Goal: Task Accomplishment & Management: Manage account settings

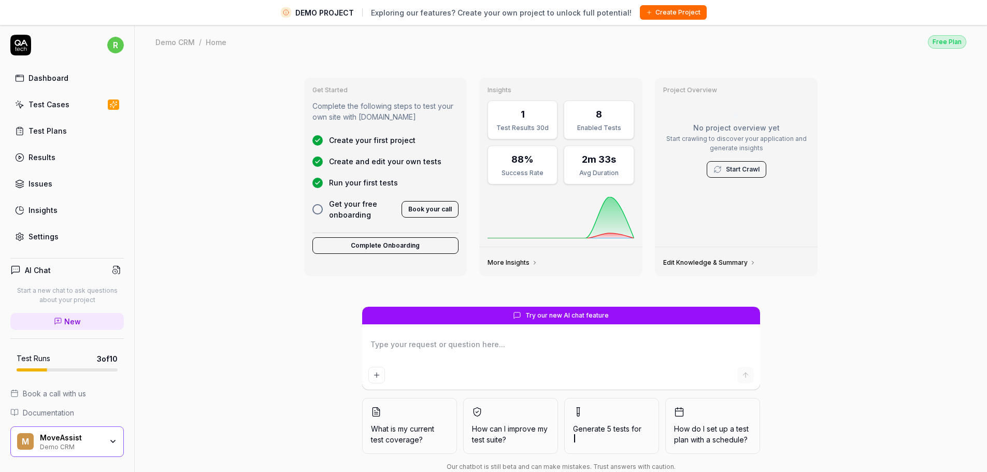
type textarea "*"
click at [78, 108] on link "Test Cases" at bounding box center [66, 104] width 113 height 20
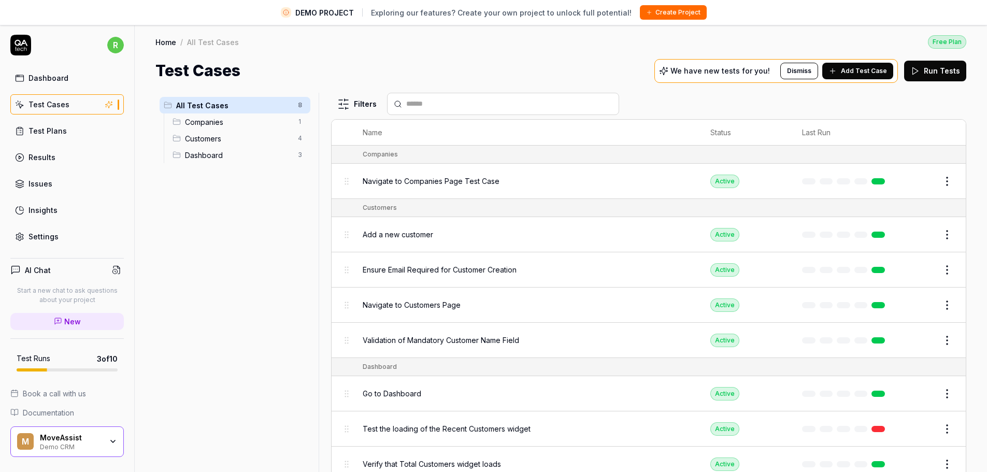
click at [727, 78] on div "We have new tests for you! Dismiss Add Test Case" at bounding box center [776, 71] width 244 height 24
click at [846, 69] on span "Add Test Case" at bounding box center [864, 70] width 46 height 9
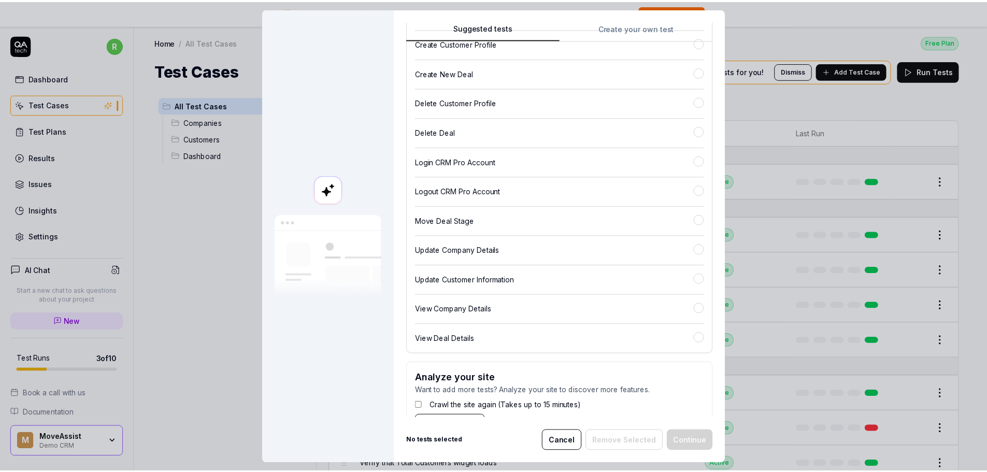
scroll to position [181, 0]
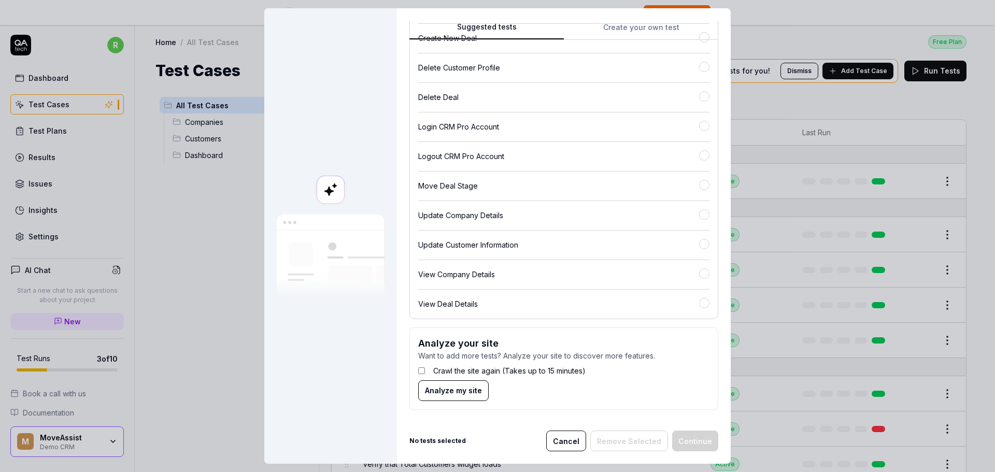
click at [577, 438] on button "Cancel" at bounding box center [566, 441] width 40 height 21
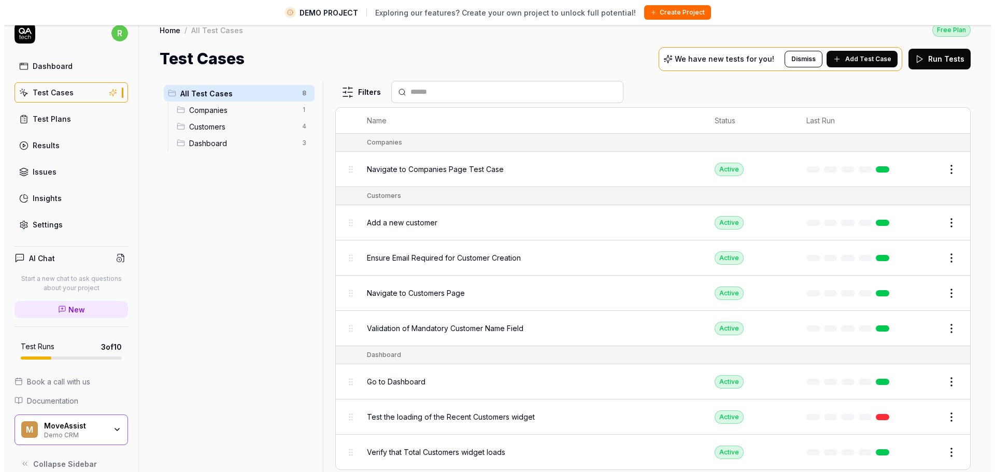
scroll to position [0, 0]
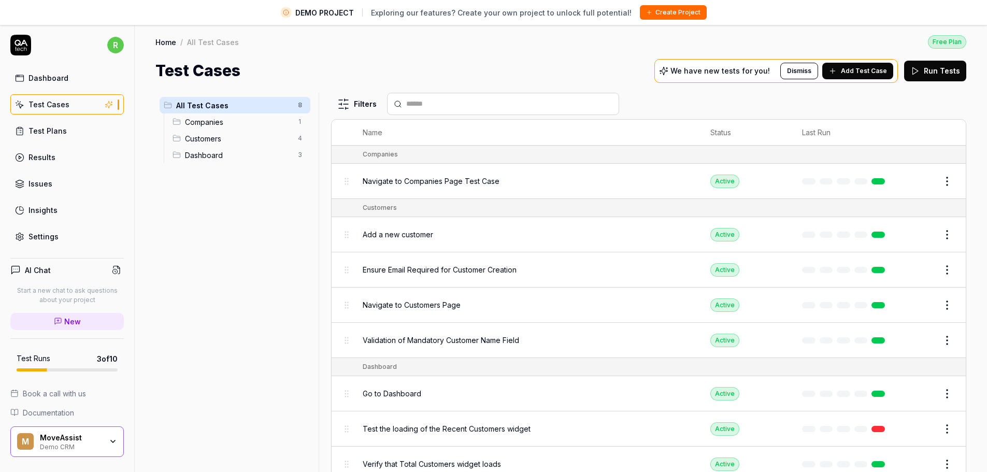
click at [431, 394] on div "Go to Dashboard" at bounding box center [526, 393] width 327 height 11
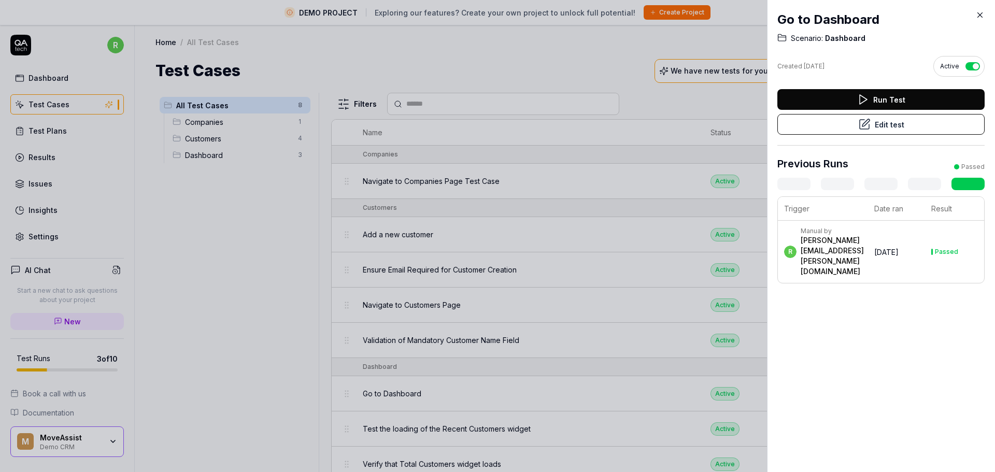
click at [820, 136] on div "Run Test Edit test" at bounding box center [880, 117] width 207 height 56
click at [821, 121] on button "Edit test" at bounding box center [880, 124] width 207 height 21
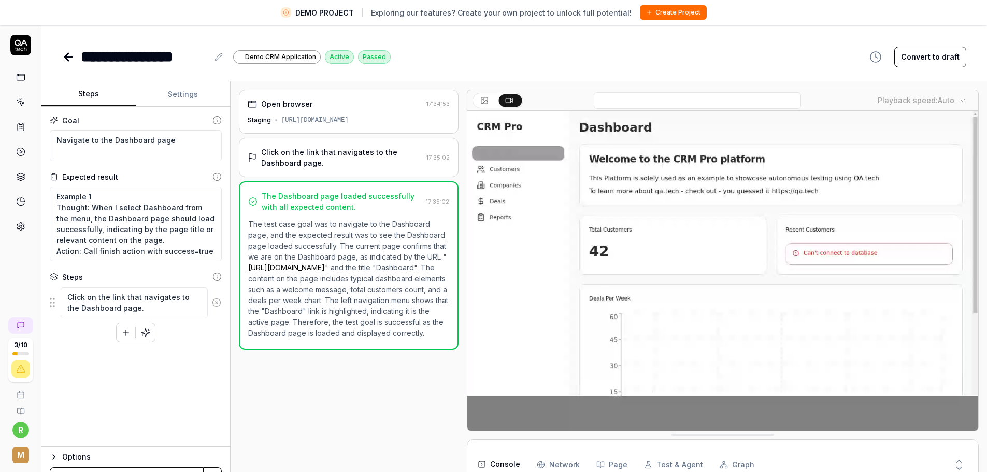
click at [18, 81] on icon at bounding box center [20, 77] width 9 height 9
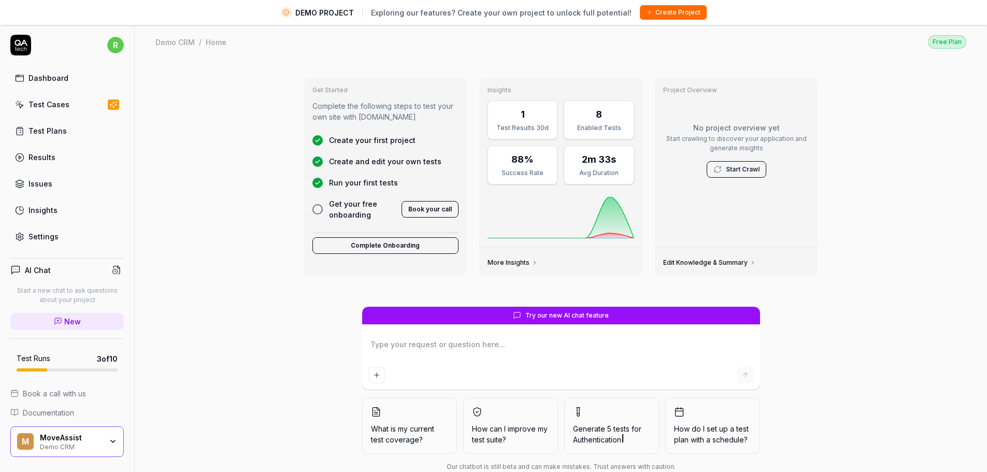
click at [69, 110] on link "Test Cases" at bounding box center [66, 104] width 113 height 20
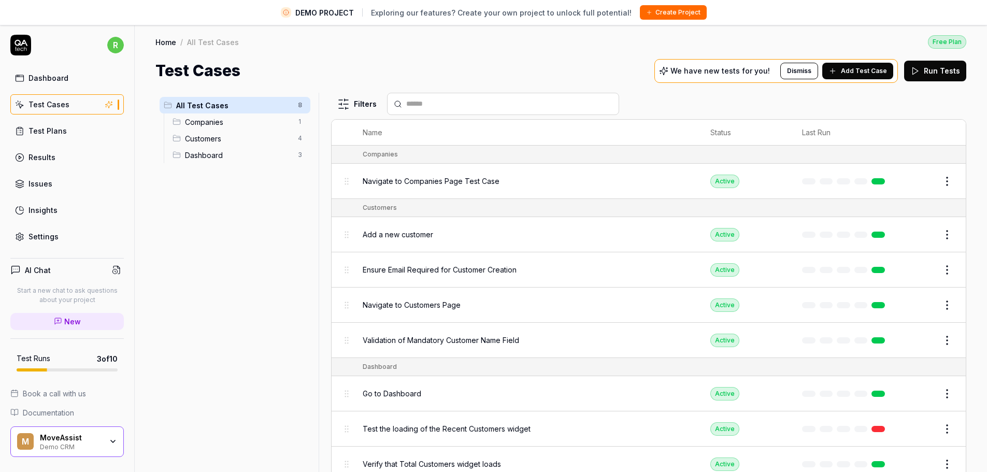
click at [63, 130] on div "Test Plans" at bounding box center [47, 130] width 38 height 11
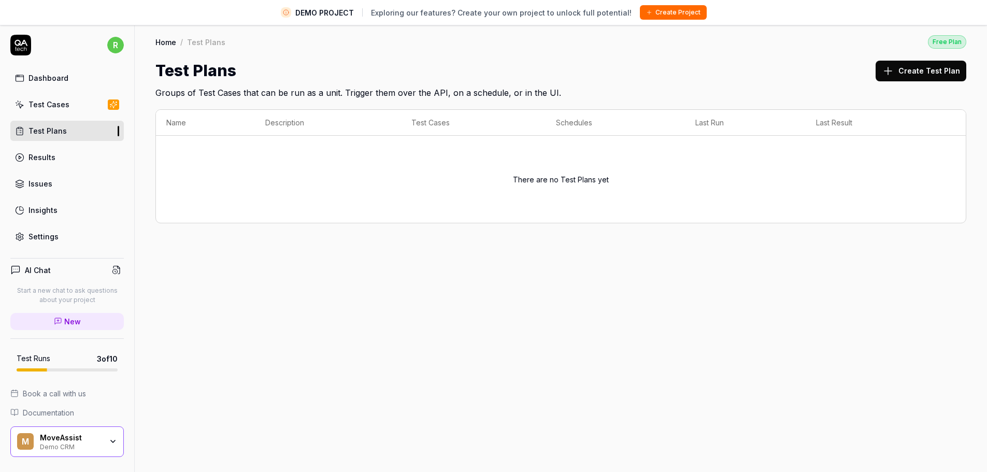
click at [47, 94] on div "Dashboard Test Cases Test Plans Results Issues Insights Settings" at bounding box center [66, 157] width 113 height 179
click at [47, 99] on div "Test Cases" at bounding box center [48, 104] width 41 height 11
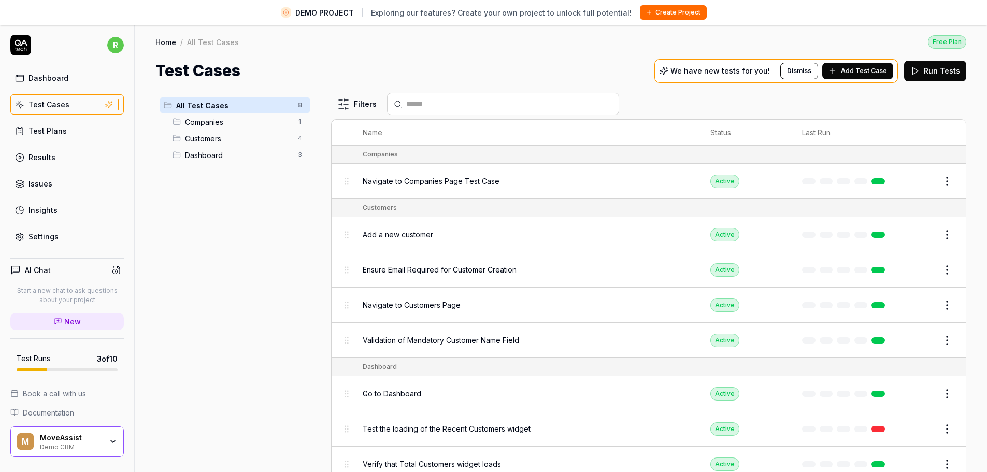
click at [877, 70] on span "Add Test Case" at bounding box center [864, 70] width 46 height 9
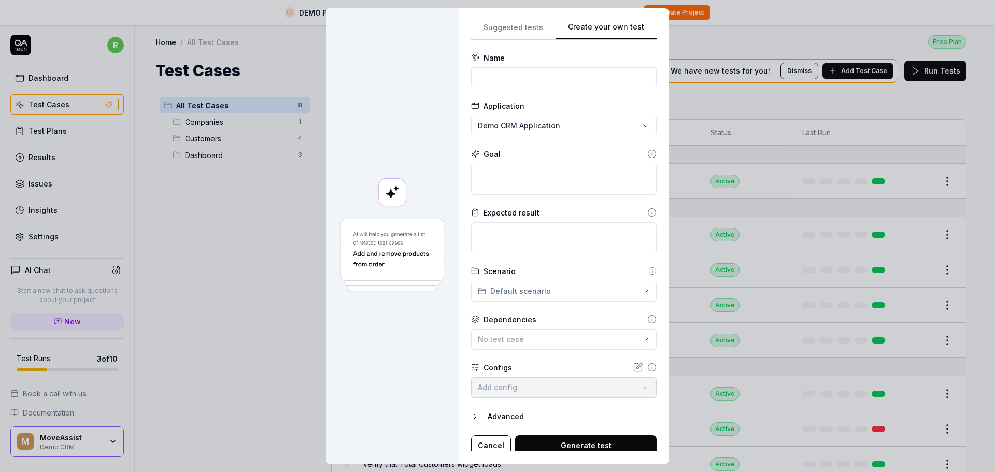
click at [665, 23] on div "Create your own test Suggested tests Create your own test Name Application Demo…" at bounding box center [497, 236] width 995 height 472
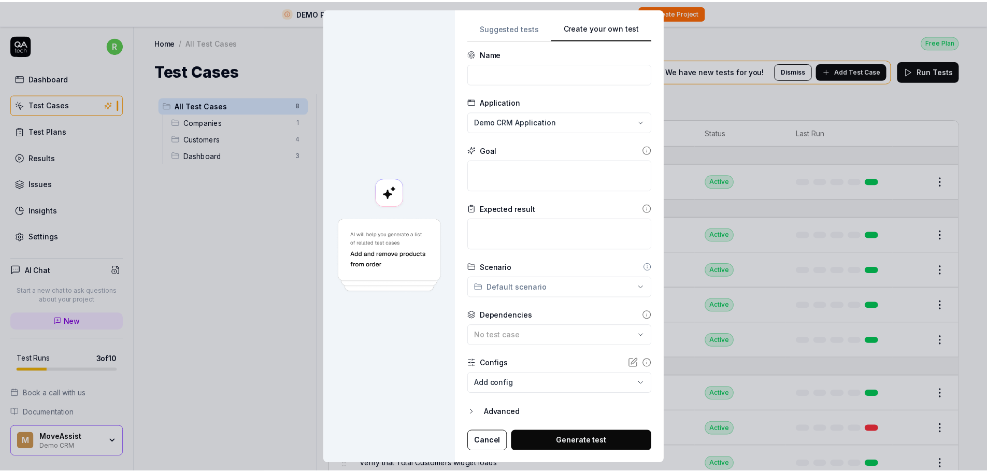
scroll to position [5, 0]
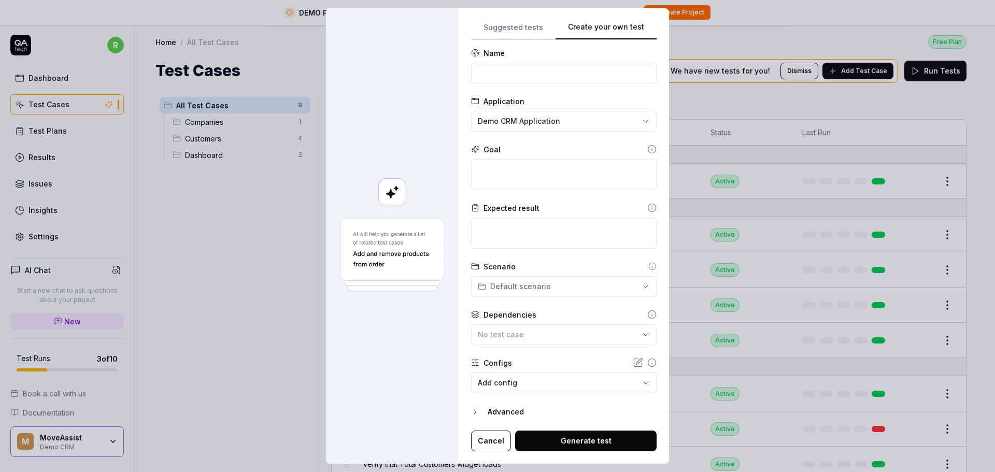
click at [530, 375] on body "DEMO PROJECT Exploring our features? Create your own project to unlock full pot…" at bounding box center [493, 248] width 987 height 496
click at [642, 362] on div "**********" at bounding box center [497, 236] width 995 height 472
click at [647, 362] on icon at bounding box center [651, 362] width 9 height 9
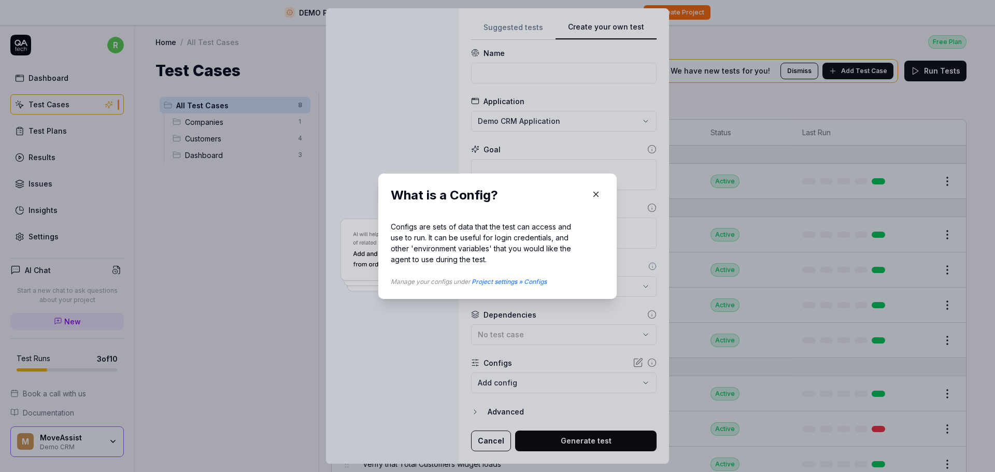
click at [514, 275] on div "Manage your configs under Project settings » Configs" at bounding box center [487, 278] width 193 height 18
click at [515, 284] on link "Project settings » Configs" at bounding box center [509, 282] width 75 height 8
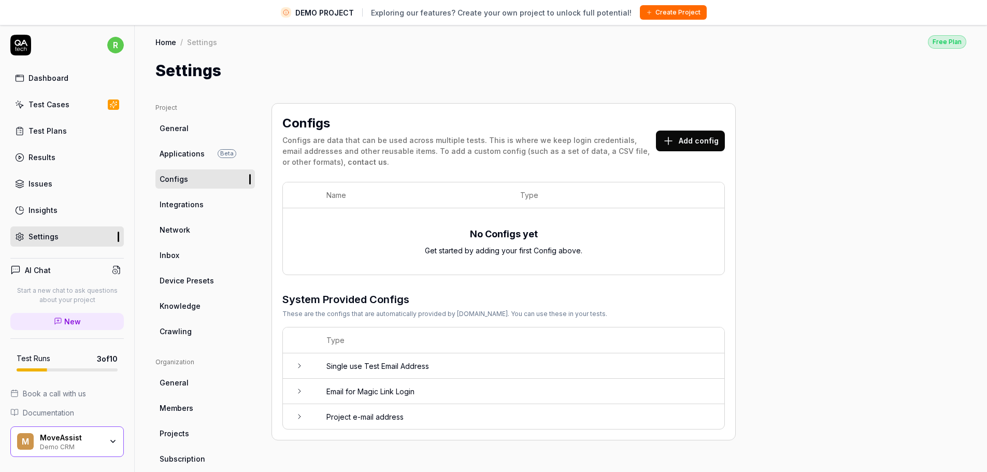
click at [658, 150] on button "Add config" at bounding box center [690, 141] width 69 height 21
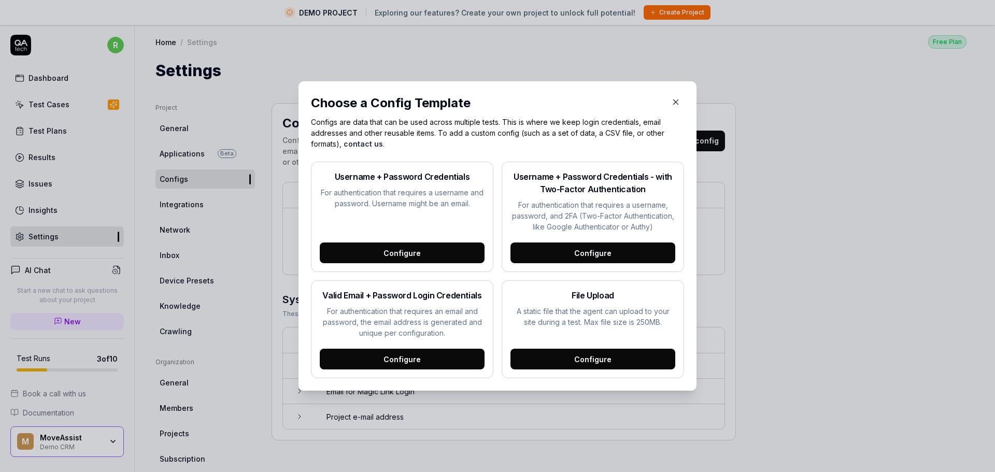
click at [673, 99] on icon "button" at bounding box center [675, 101] width 9 height 9
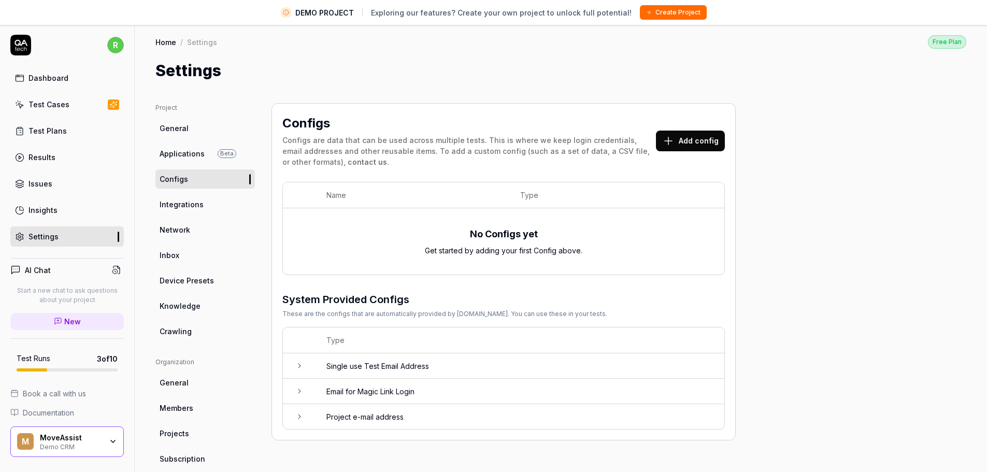
click at [307, 372] on td at bounding box center [299, 365] width 33 height 25
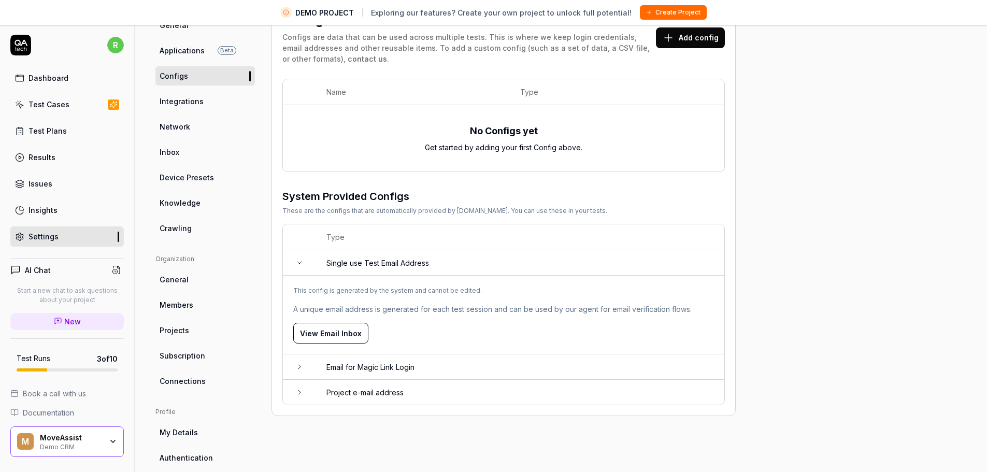
scroll to position [104, 0]
click at [325, 398] on td "Project e-mail address" at bounding box center [520, 391] width 408 height 25
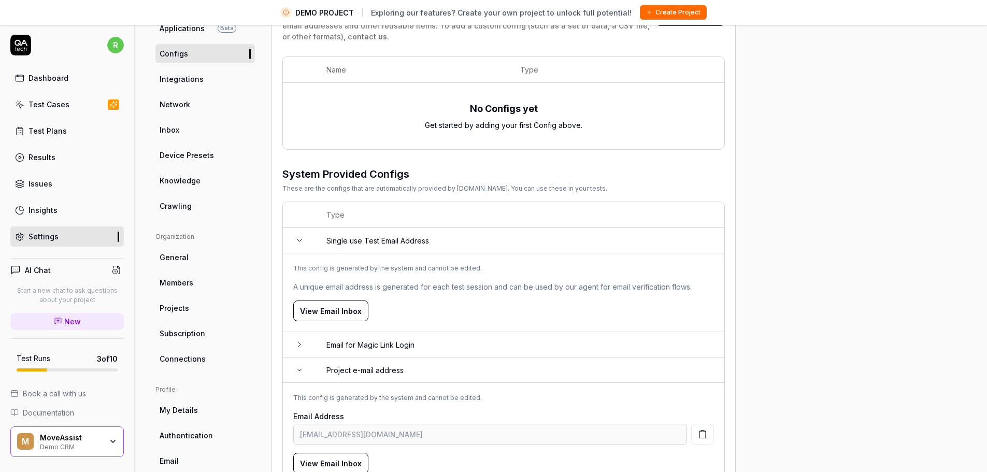
scroll to position [146, 0]
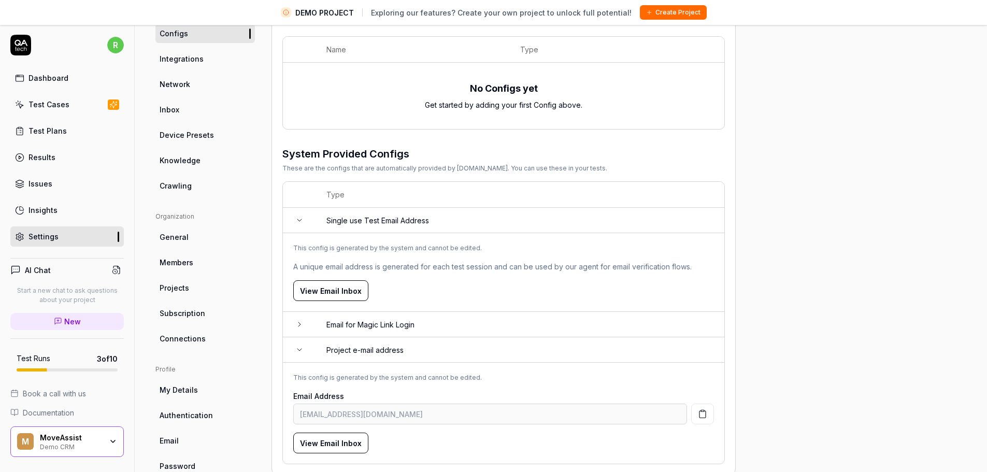
click at [330, 317] on td "Email for Magic Link Login" at bounding box center [520, 324] width 408 height 25
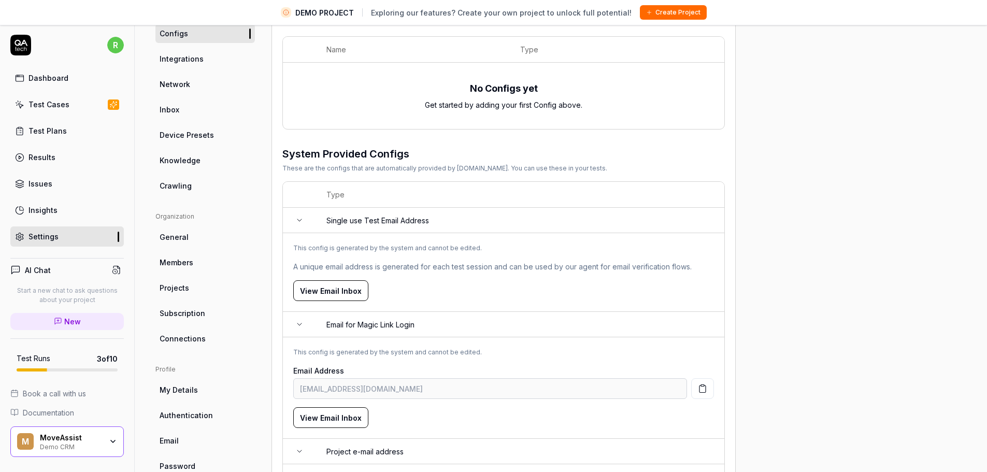
click at [338, 297] on button "View Email Inbox" at bounding box center [330, 290] width 75 height 21
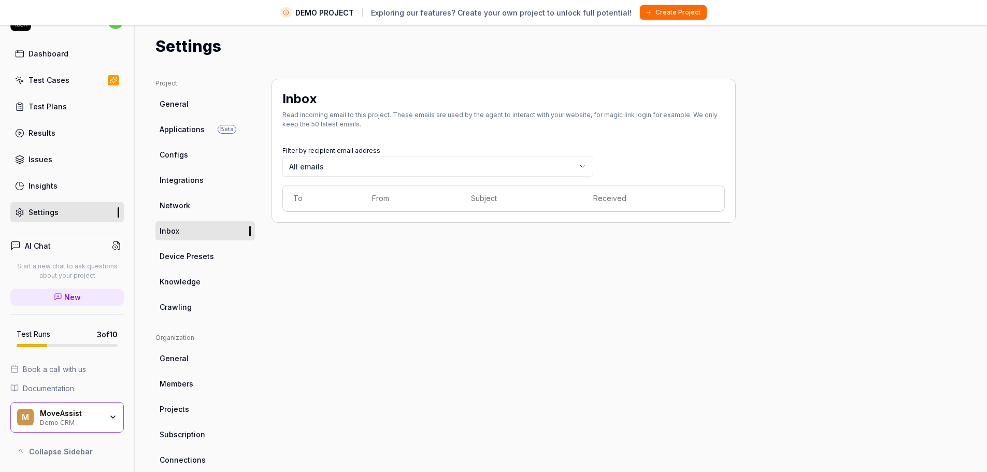
click at [169, 307] on span "Crawling" at bounding box center [176, 307] width 32 height 11
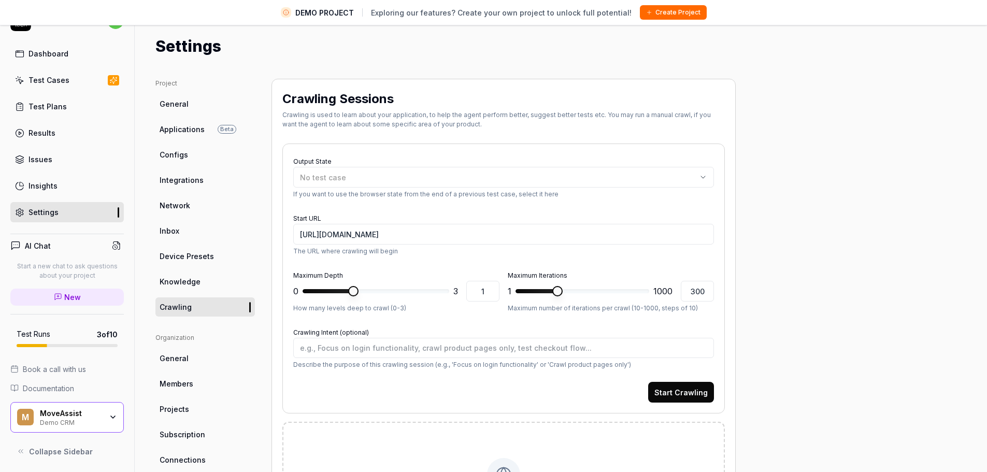
click at [45, 78] on div "Test Cases" at bounding box center [48, 80] width 41 height 11
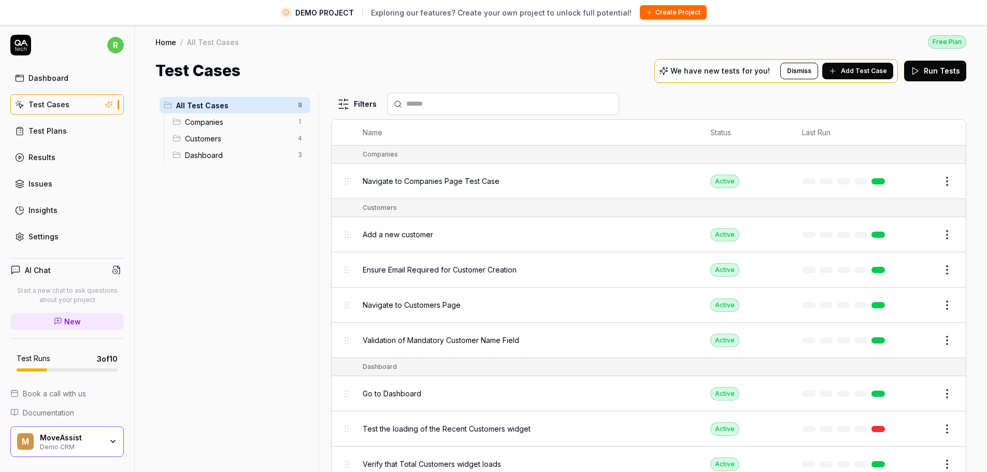
click at [24, 46] on icon at bounding box center [20, 45] width 21 height 21
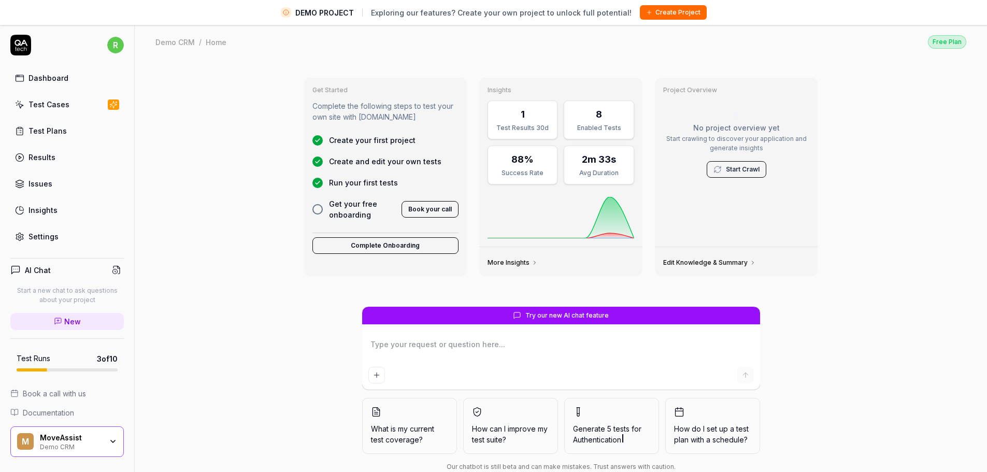
click at [659, 13] on button "Create Project" at bounding box center [673, 12] width 67 height 15
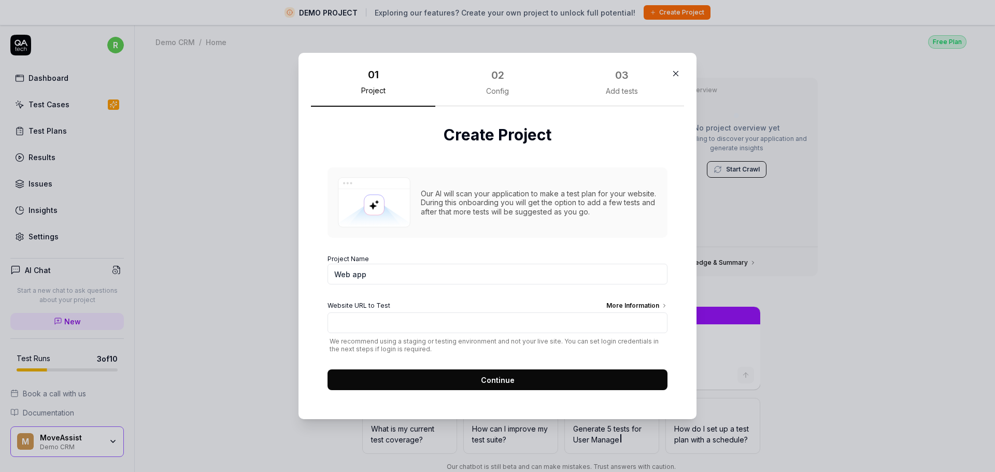
drag, startPoint x: 485, startPoint y: 84, endPoint x: 494, endPoint y: 84, distance: 9.3
click at [485, 84] on div "02 Config" at bounding box center [497, 85] width 124 height 41
click at [671, 72] on icon "button" at bounding box center [675, 73] width 9 height 9
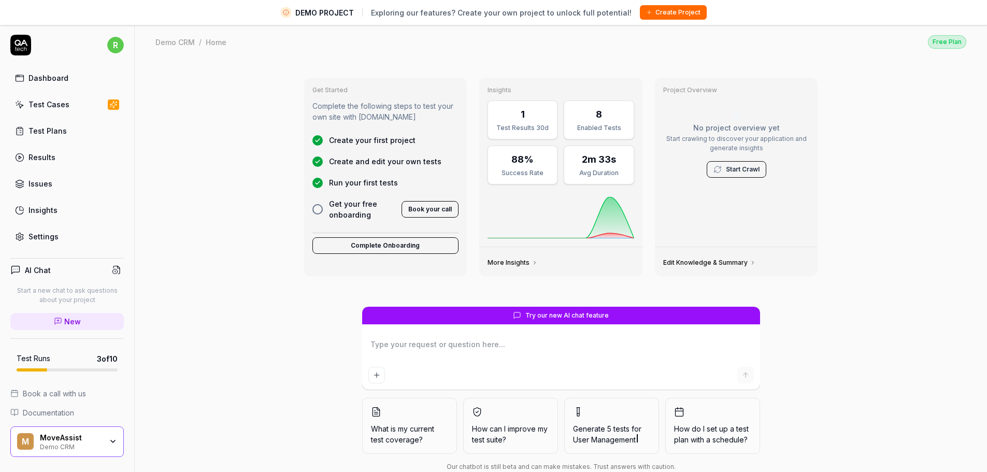
click at [75, 108] on link "Test Cases" at bounding box center [66, 104] width 113 height 20
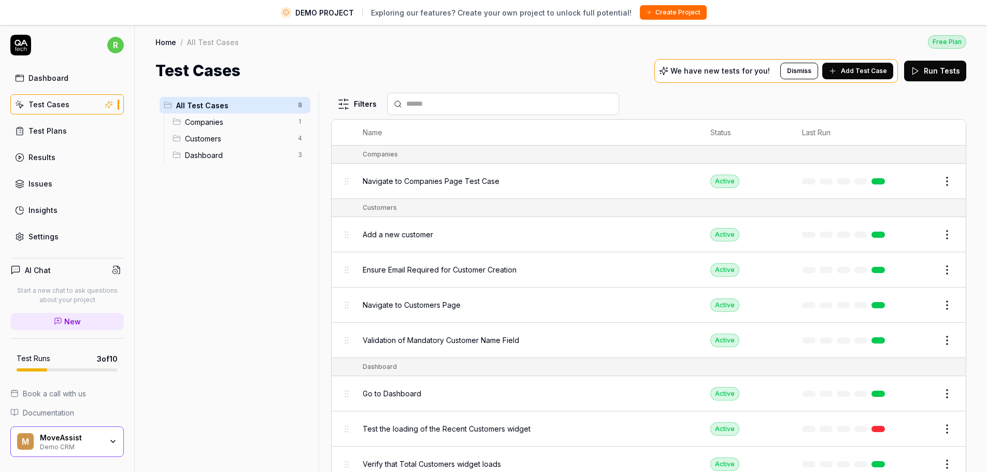
scroll to position [24, 0]
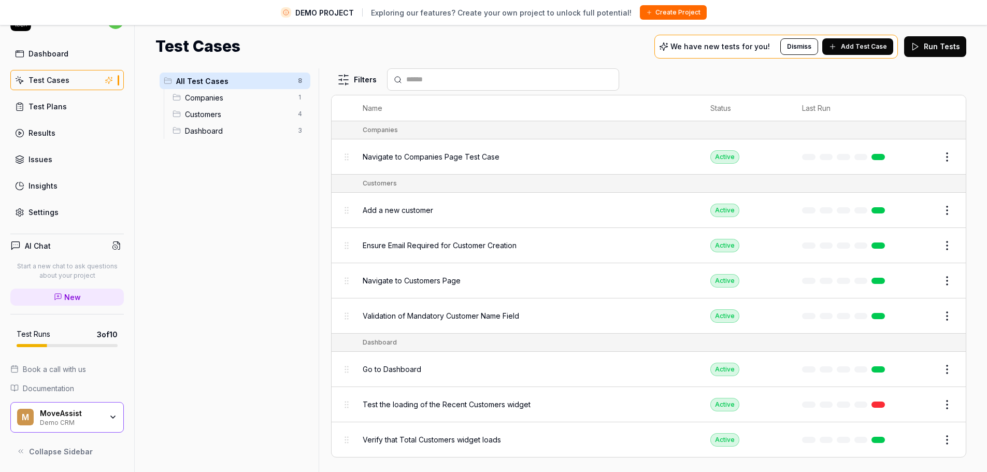
click at [52, 418] on div "Demo CRM" at bounding box center [71, 422] width 62 height 8
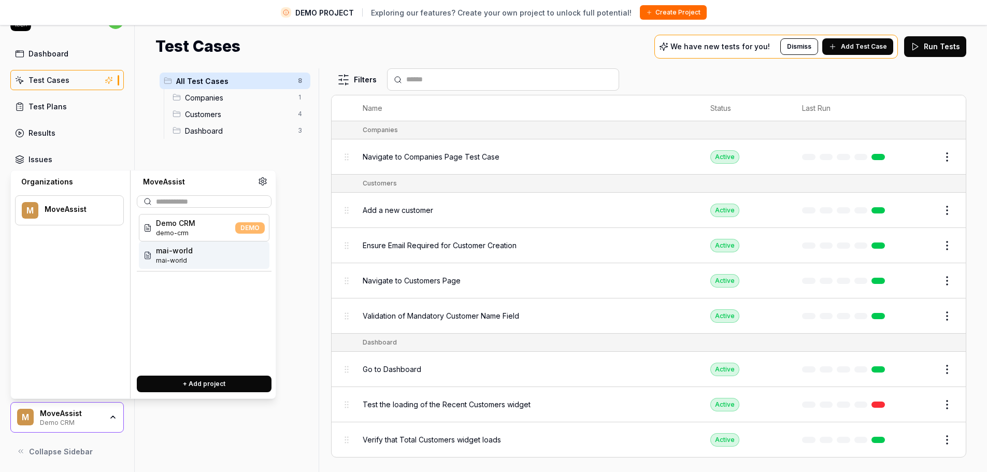
click at [204, 272] on div "Demo CRM demo-crm DEMO mai-world mai-world" at bounding box center [204, 289] width 135 height 155
click at [204, 265] on div "mai-world mai-world" at bounding box center [204, 254] width 131 height 27
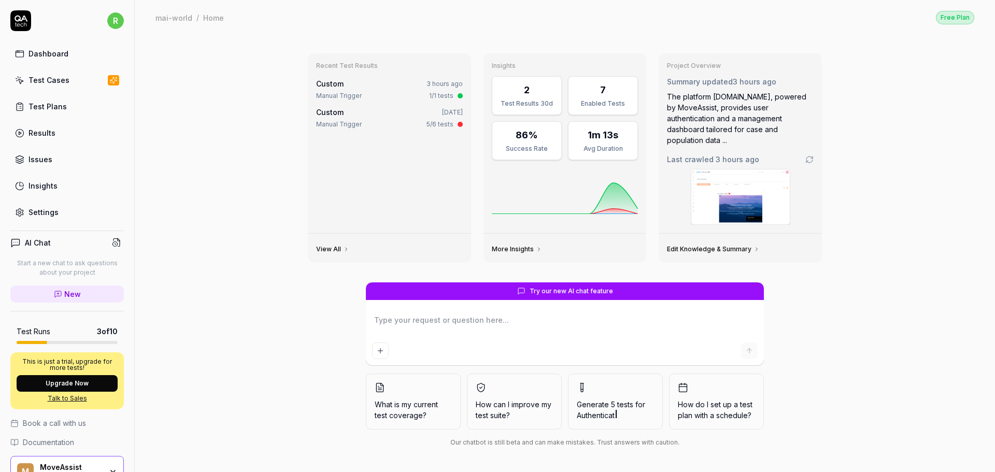
click at [63, 76] on div "Test Cases" at bounding box center [48, 80] width 41 height 11
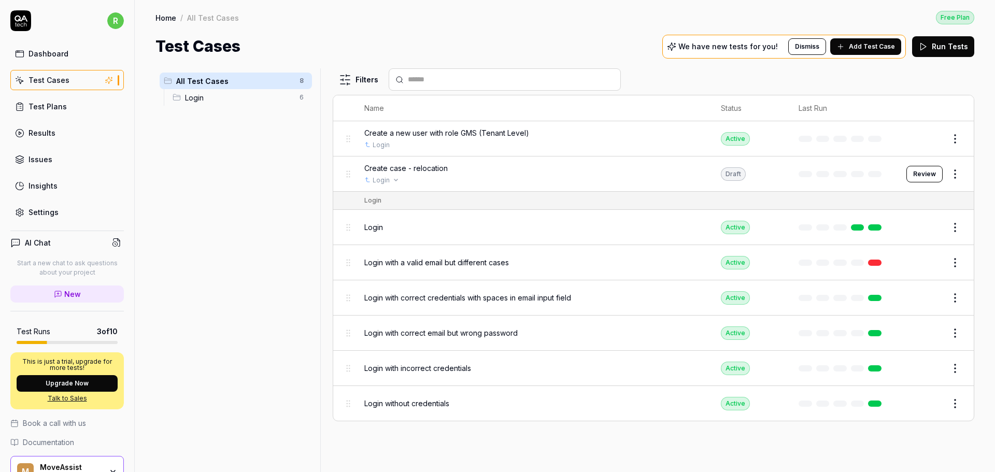
click at [484, 181] on div "Login" at bounding box center [532, 180] width 336 height 9
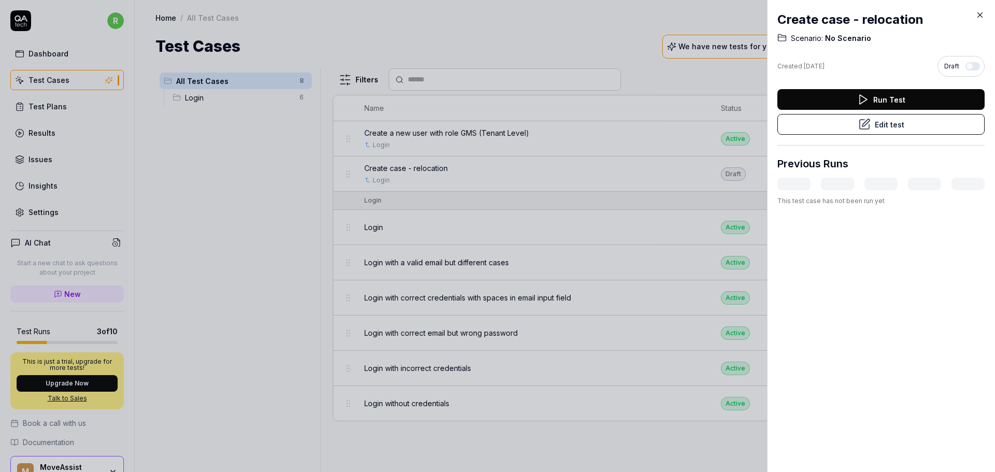
click at [808, 128] on button "Edit test" at bounding box center [880, 124] width 207 height 21
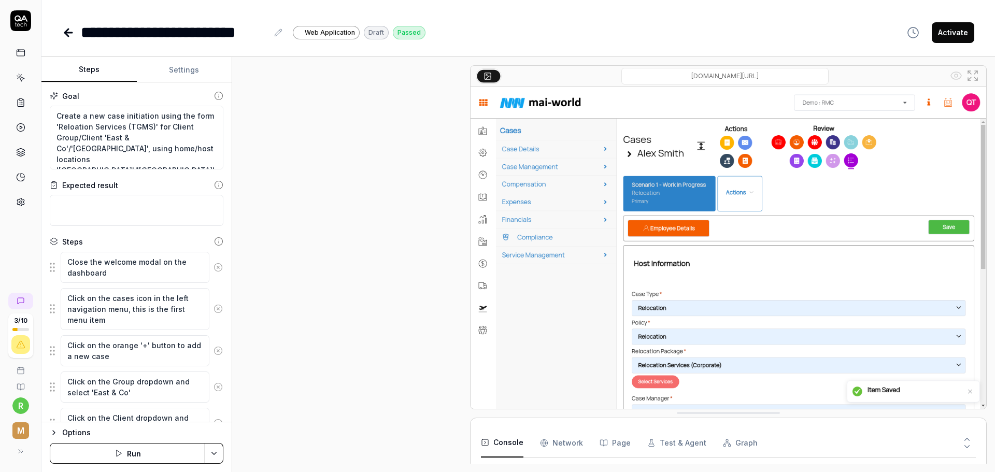
scroll to position [1161, 0]
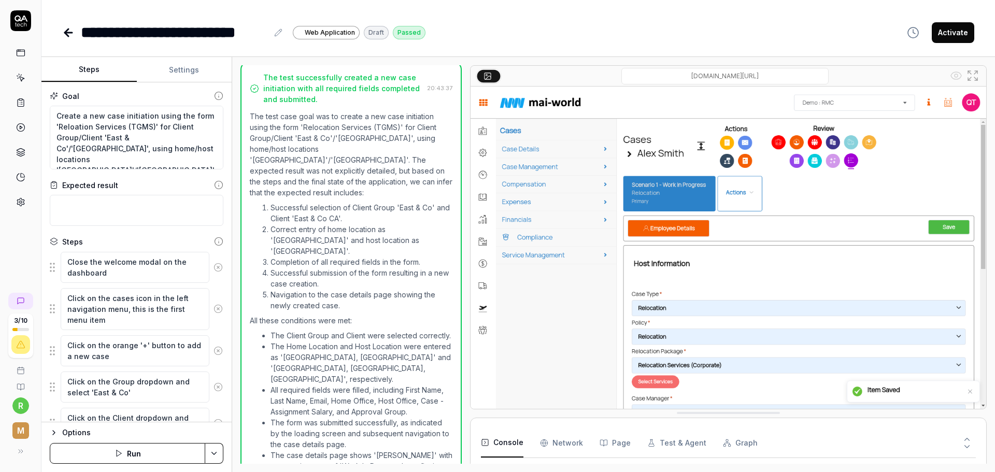
type textarea "*"
click at [160, 69] on button "Settings" at bounding box center [184, 70] width 95 height 25
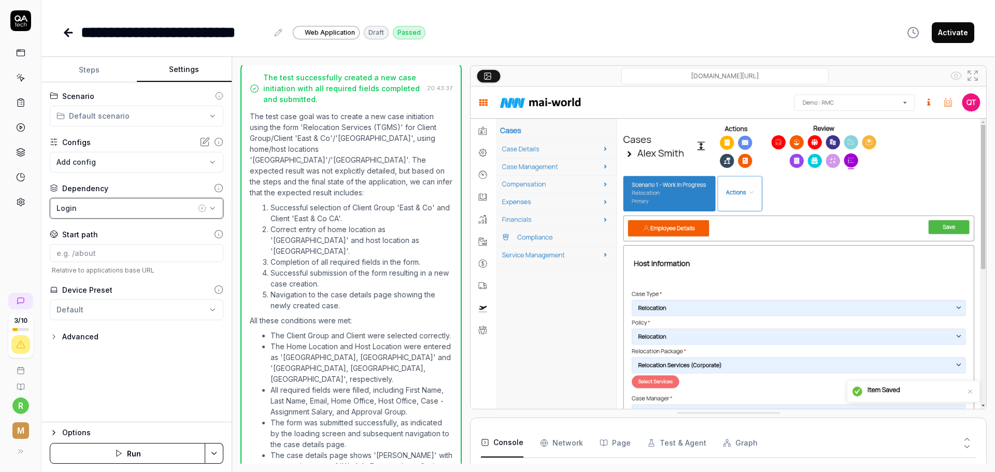
click at [148, 215] on button "Login" at bounding box center [137, 208] width 174 height 21
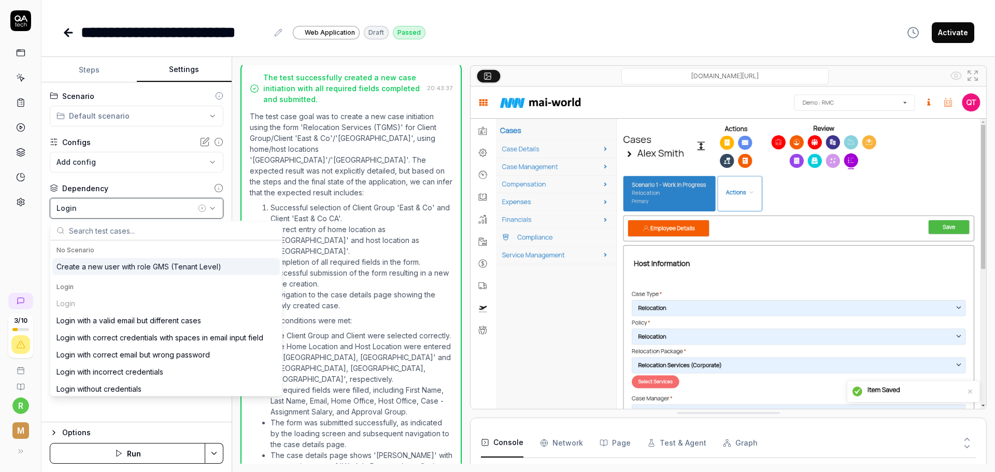
click at [148, 215] on button "Login" at bounding box center [137, 208] width 174 height 21
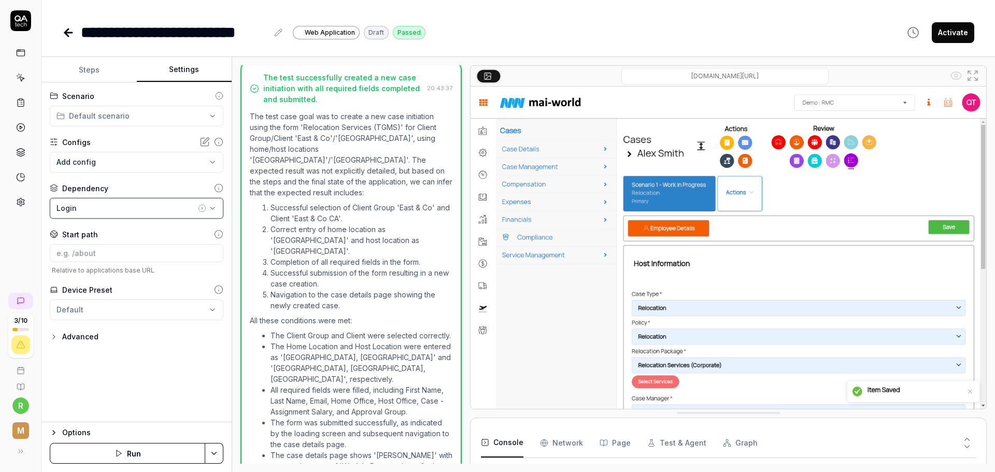
click at [148, 215] on button "Login" at bounding box center [137, 208] width 174 height 21
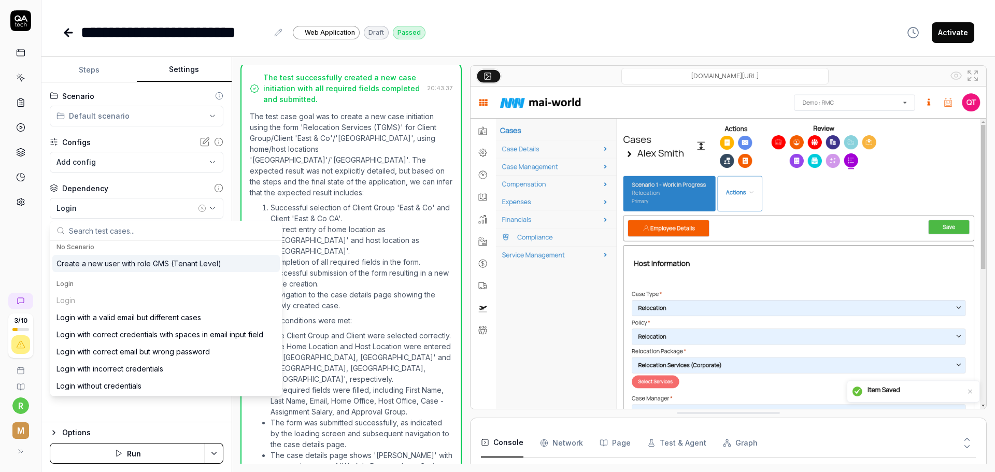
scroll to position [4, 0]
click at [157, 210] on div "Login" at bounding box center [125, 208] width 139 height 11
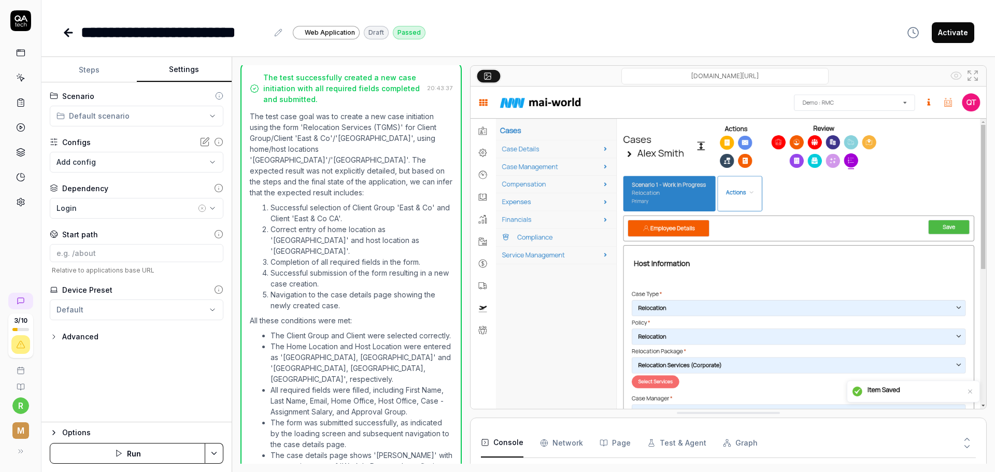
click at [100, 338] on div "Advanced" at bounding box center [137, 337] width 174 height 12
click at [77, 337] on div "Advanced" at bounding box center [80, 337] width 36 height 12
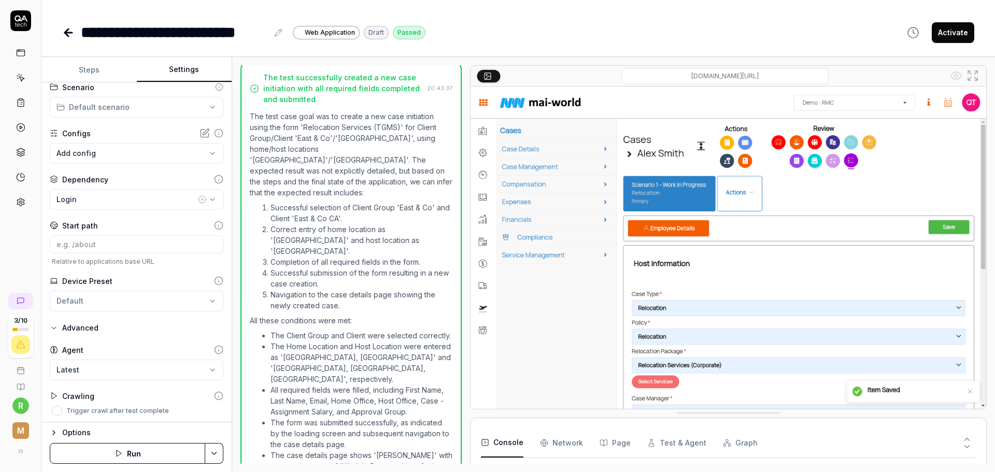
scroll to position [11, 0]
click at [134, 150] on body "**********" at bounding box center [497, 236] width 995 height 472
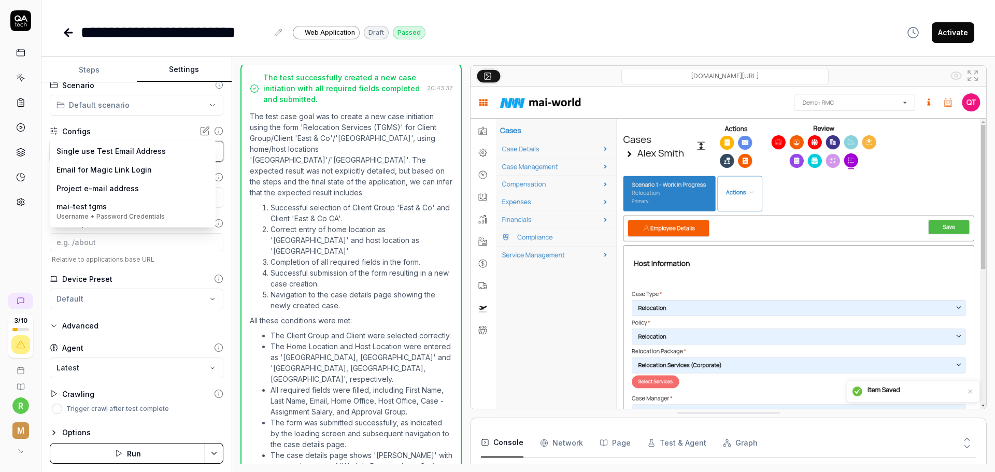
click at [458, 125] on html "**********" at bounding box center [497, 236] width 995 height 472
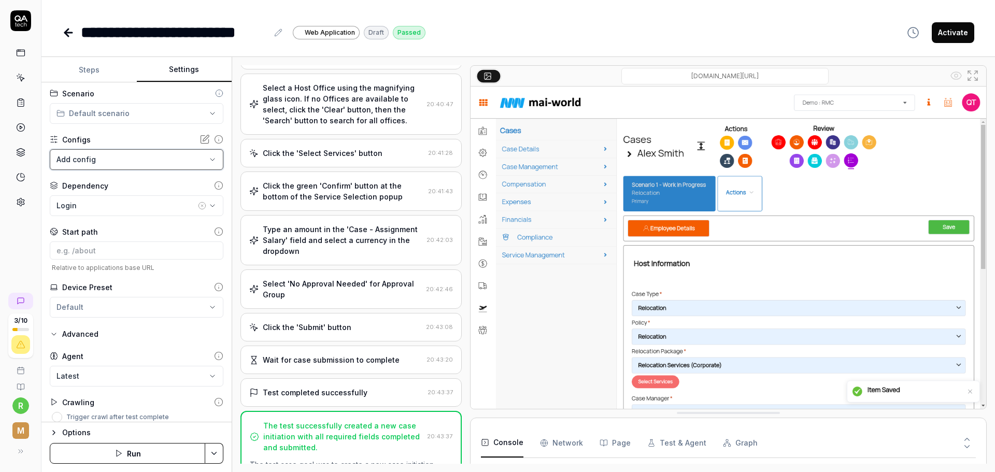
scroll to position [0, 0]
click at [190, 126] on div "**********" at bounding box center [136, 252] width 190 height 340
click at [191, 116] on html "**********" at bounding box center [497, 236] width 995 height 472
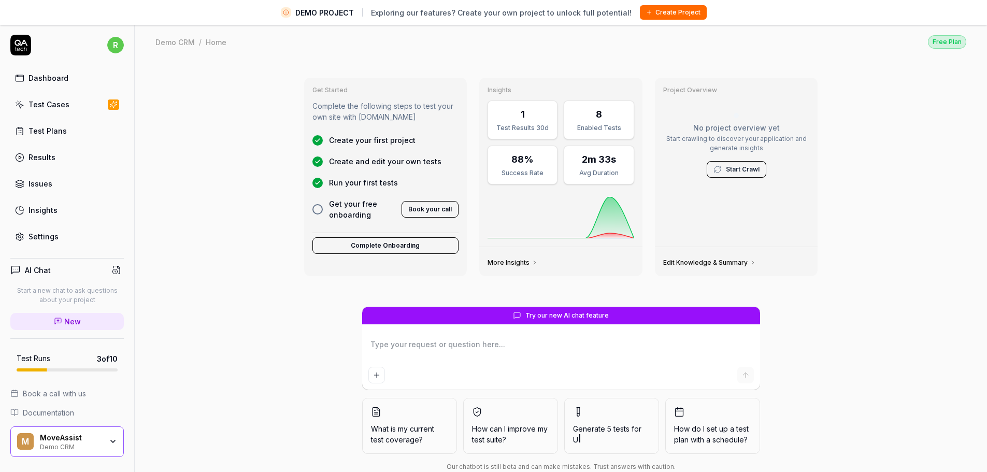
type textarea "*"
click at [57, 101] on div "Test Cases" at bounding box center [48, 104] width 41 height 11
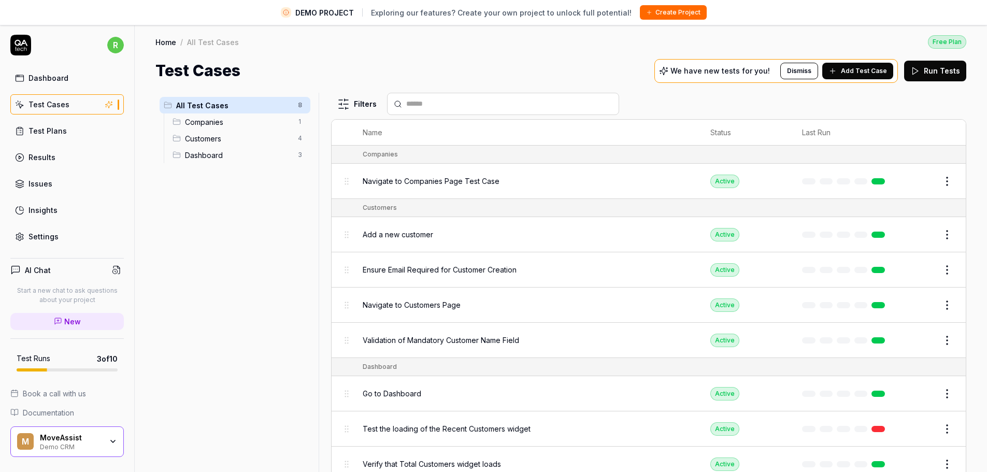
click at [53, 167] on link "Results" at bounding box center [66, 157] width 113 height 20
